Goal: Download file/media

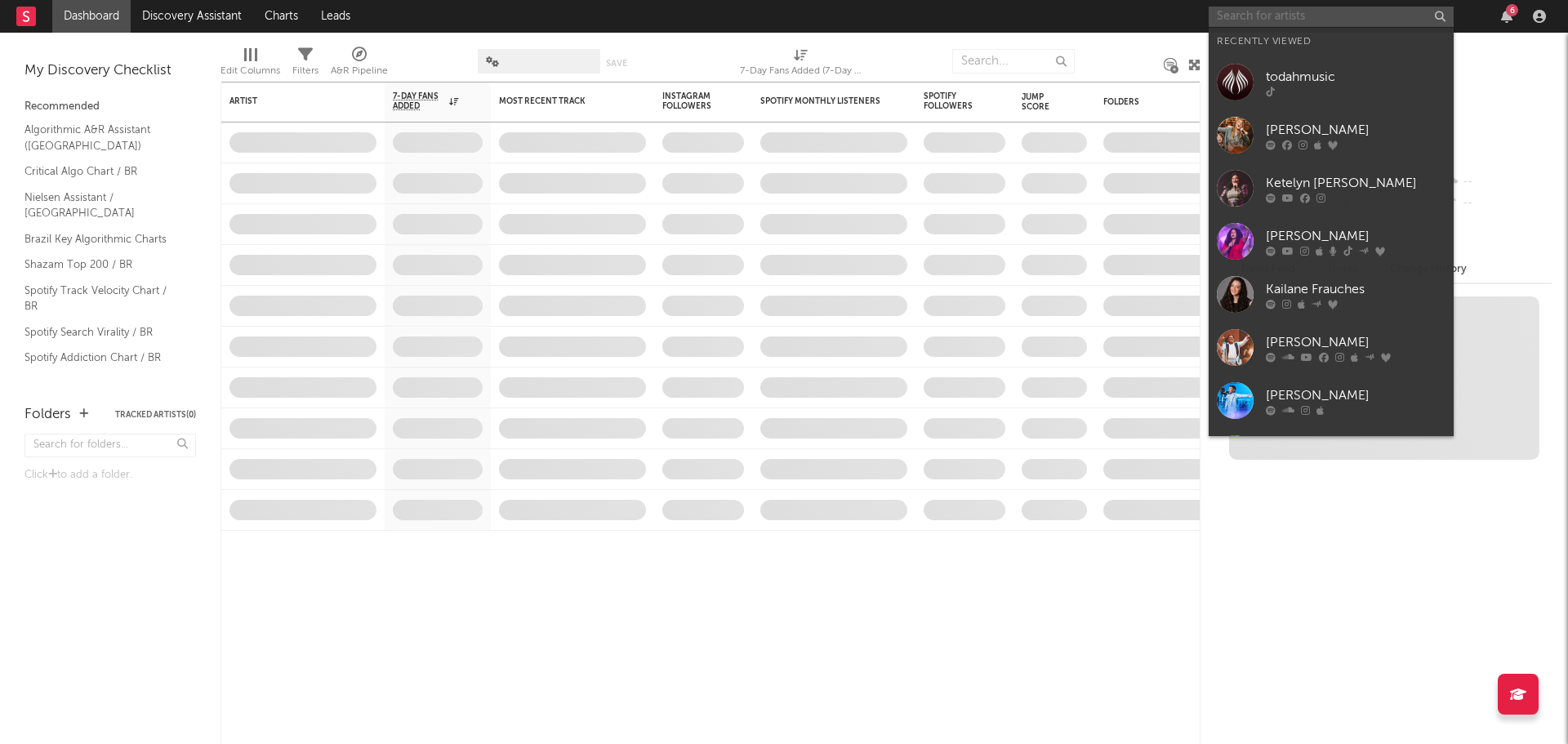
click at [1279, 17] on input "text" at bounding box center [1331, 17] width 245 height 21
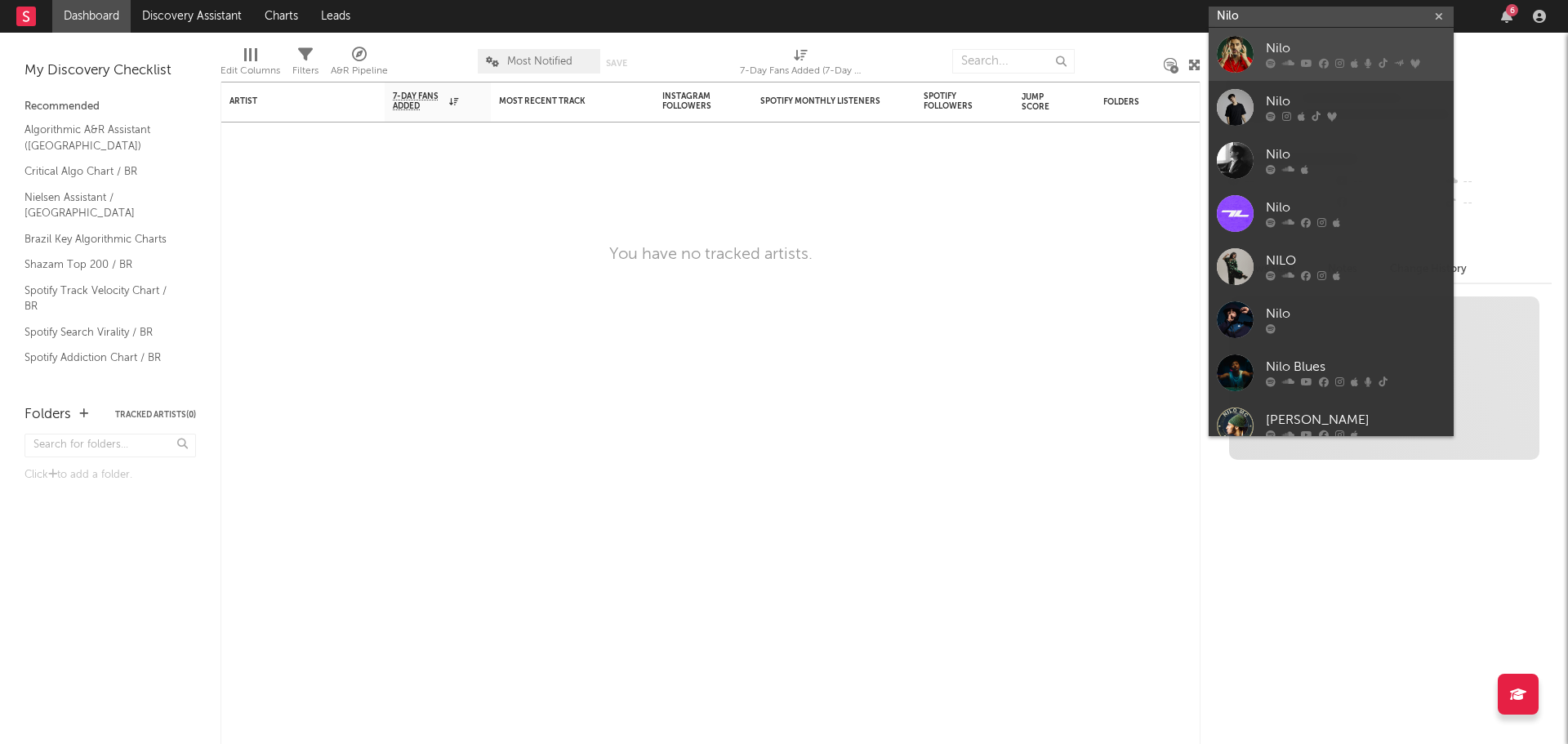
type input "Nilo"
click at [1333, 53] on div "Nilo" at bounding box center [1356, 49] width 180 height 20
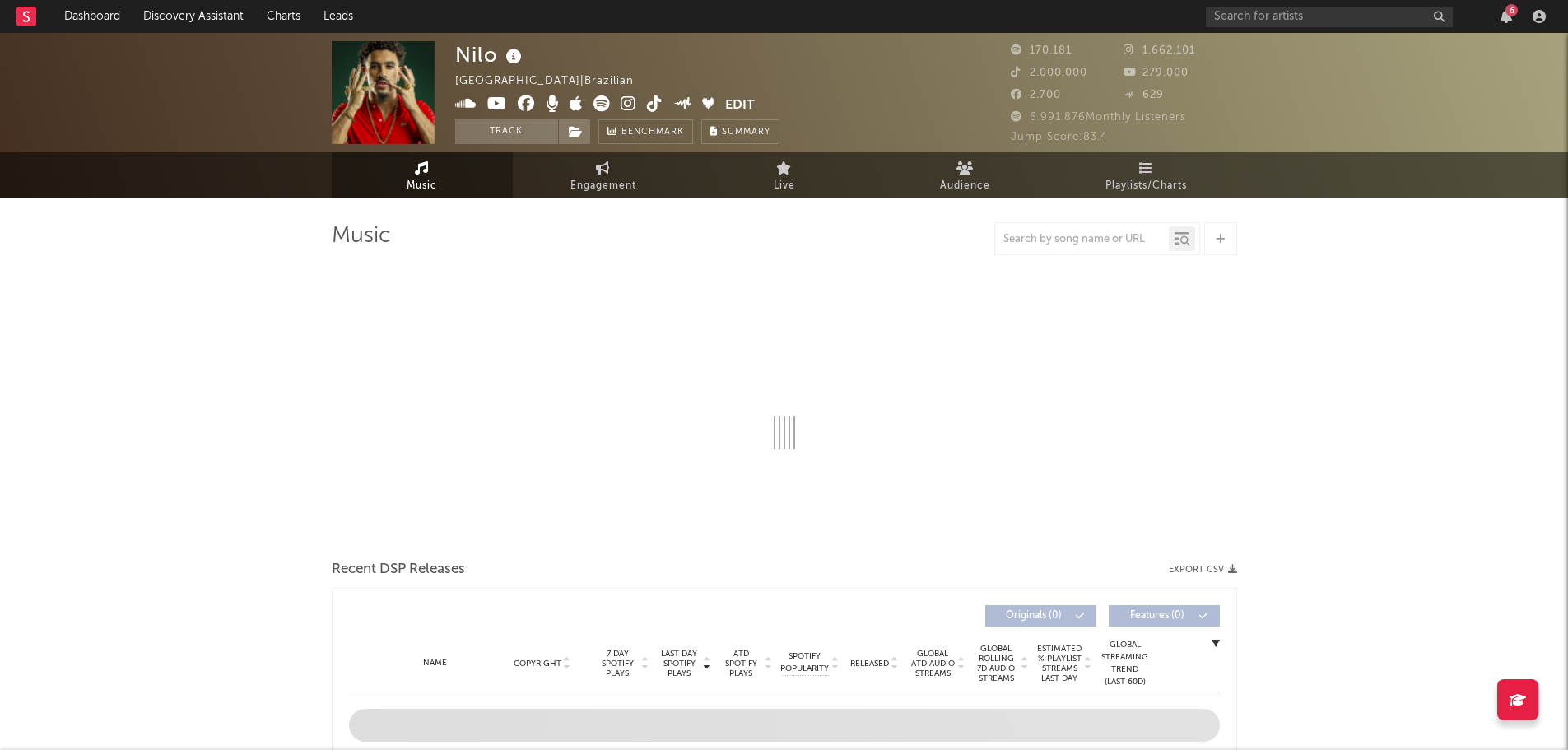
select select "6m"
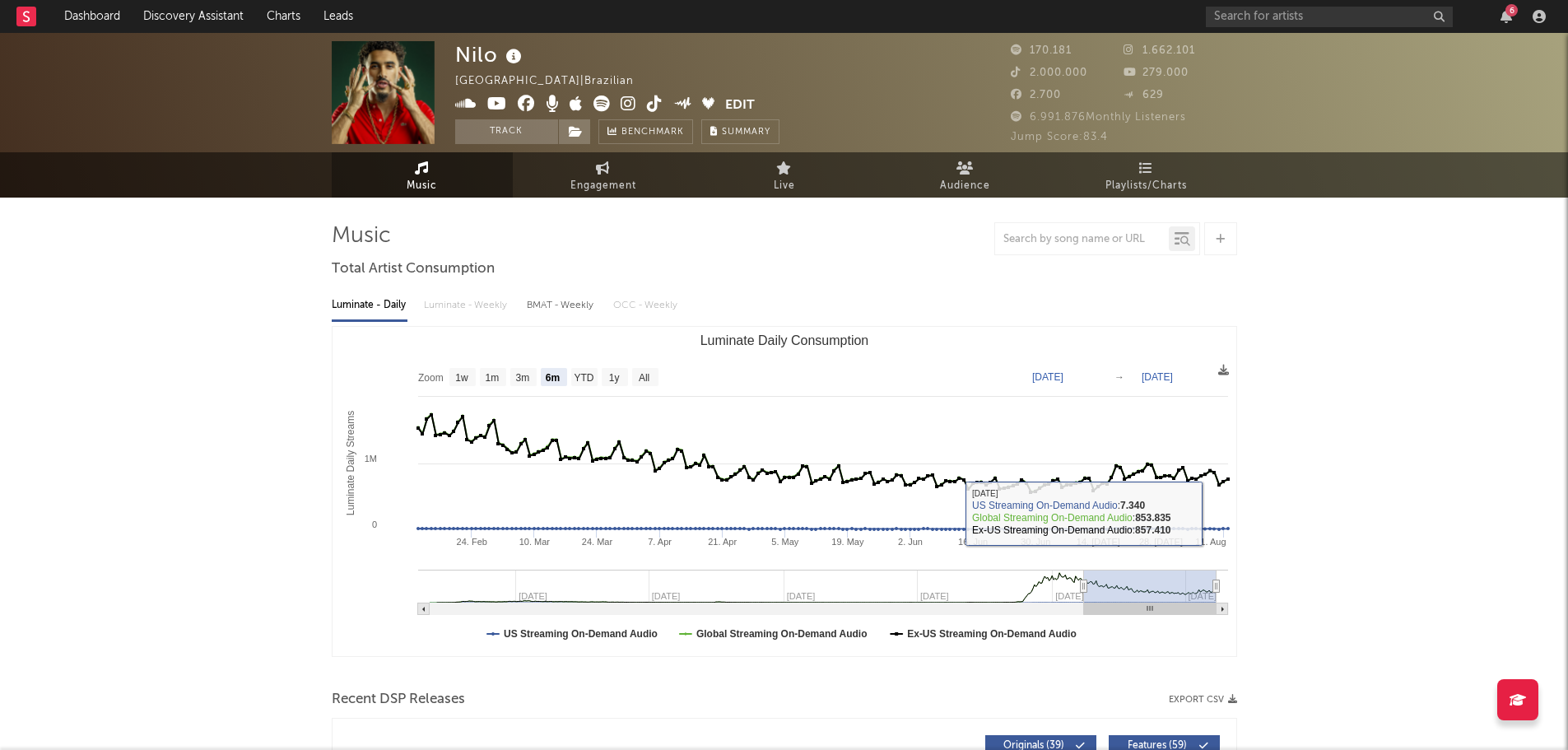
click at [1212, 700] on button "Export CSV" at bounding box center [1202, 699] width 68 height 9
